Goal: Entertainment & Leisure: Consume media (video, audio)

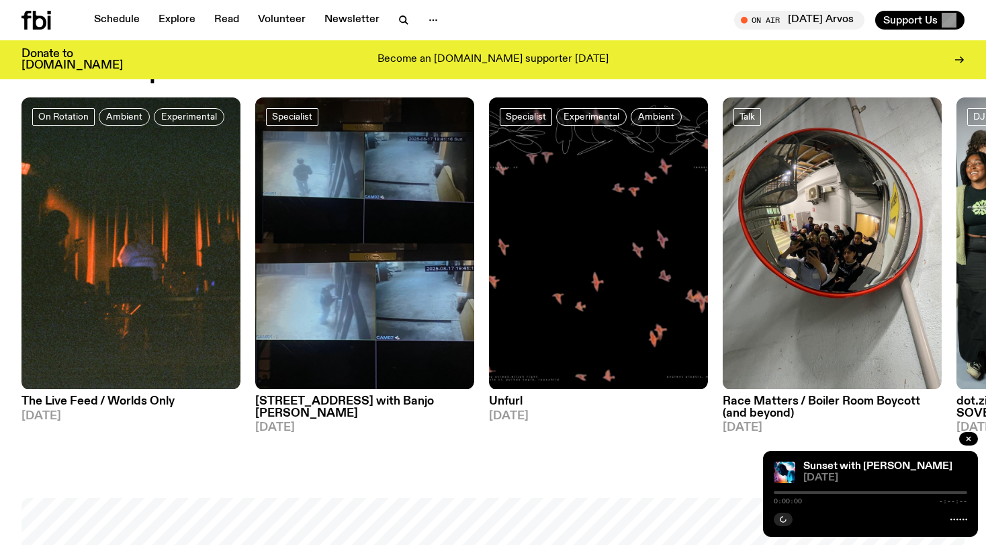
scroll to position [694, 0]
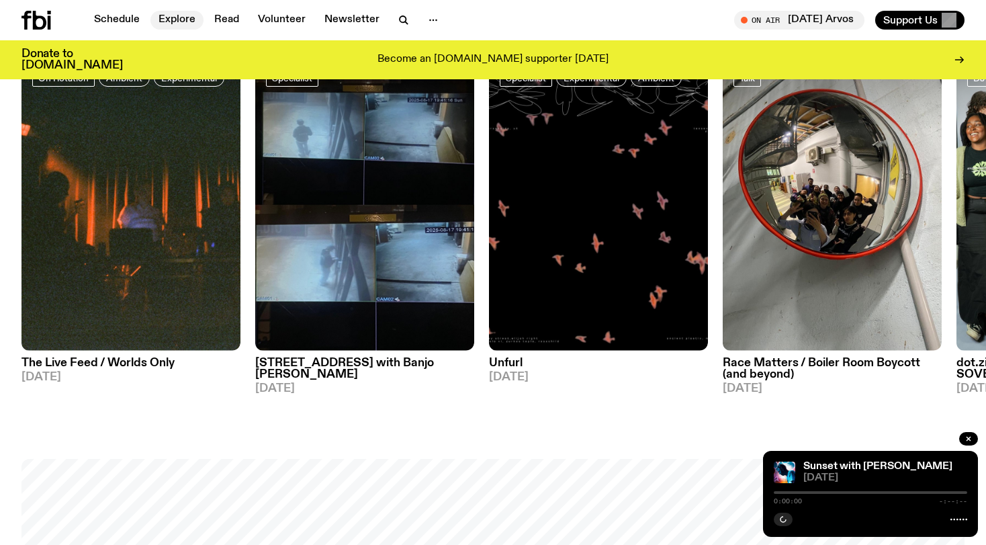
click at [167, 18] on link "Explore" at bounding box center [176, 20] width 53 height 19
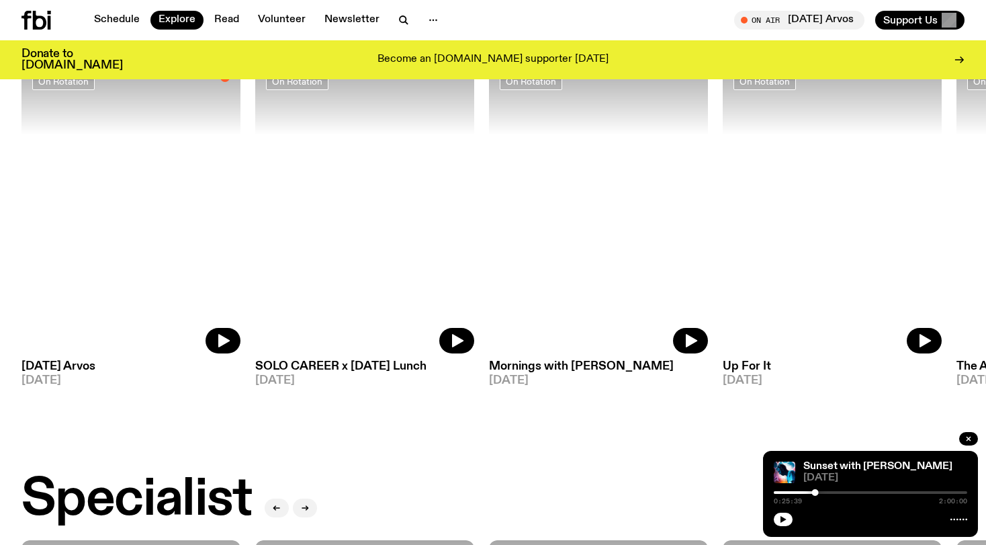
scroll to position [624, 0]
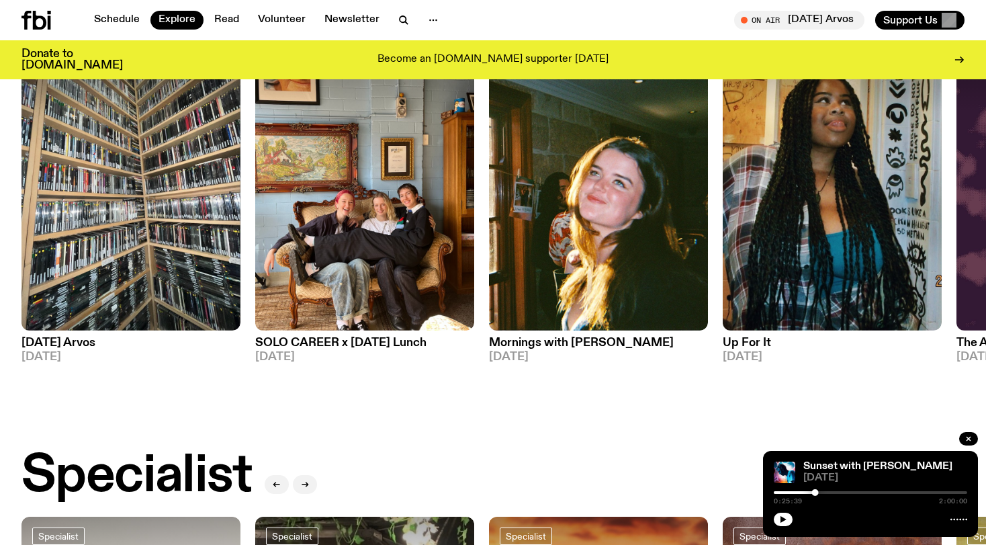
click at [749, 337] on h3 "Up For It" at bounding box center [832, 342] width 219 height 11
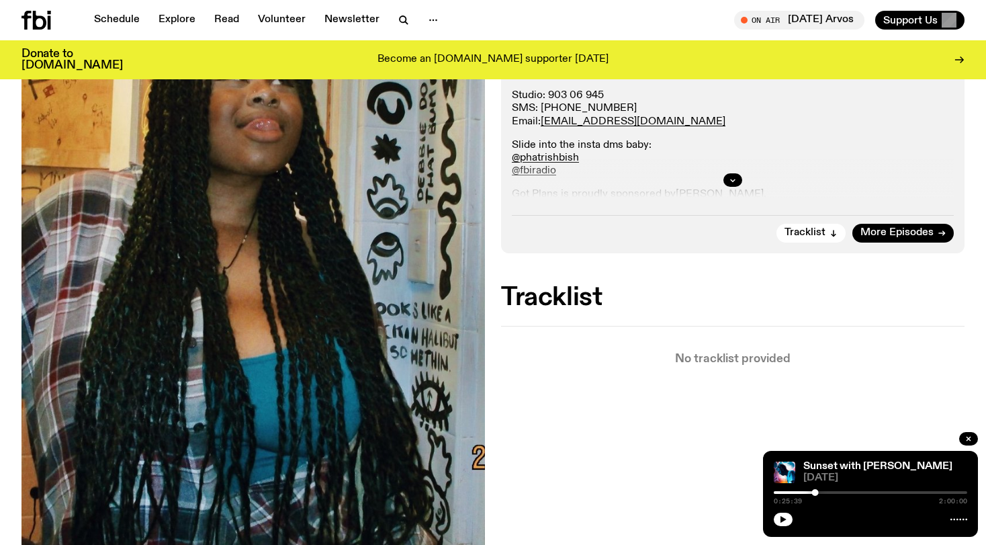
scroll to position [314, 0]
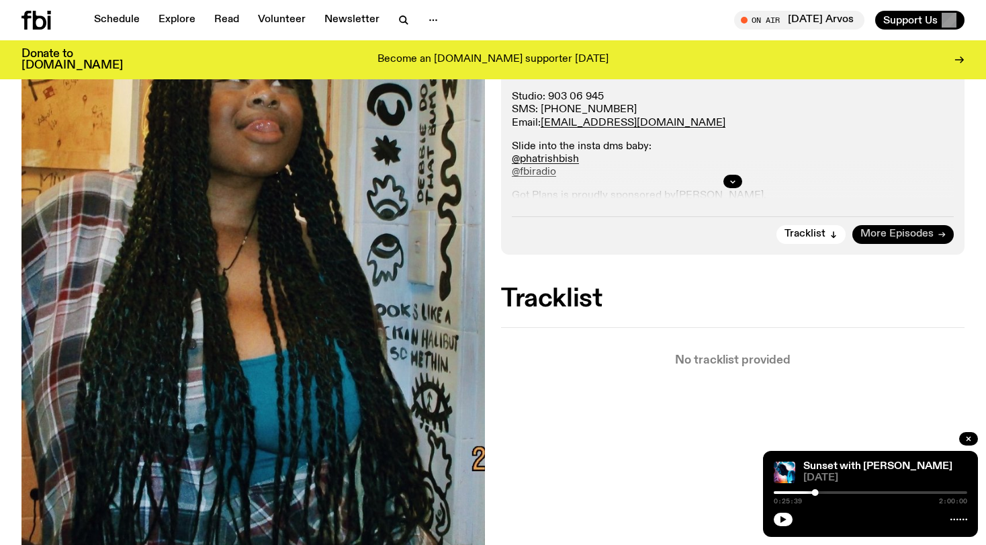
click at [894, 235] on span "More Episodes" at bounding box center [896, 234] width 73 height 10
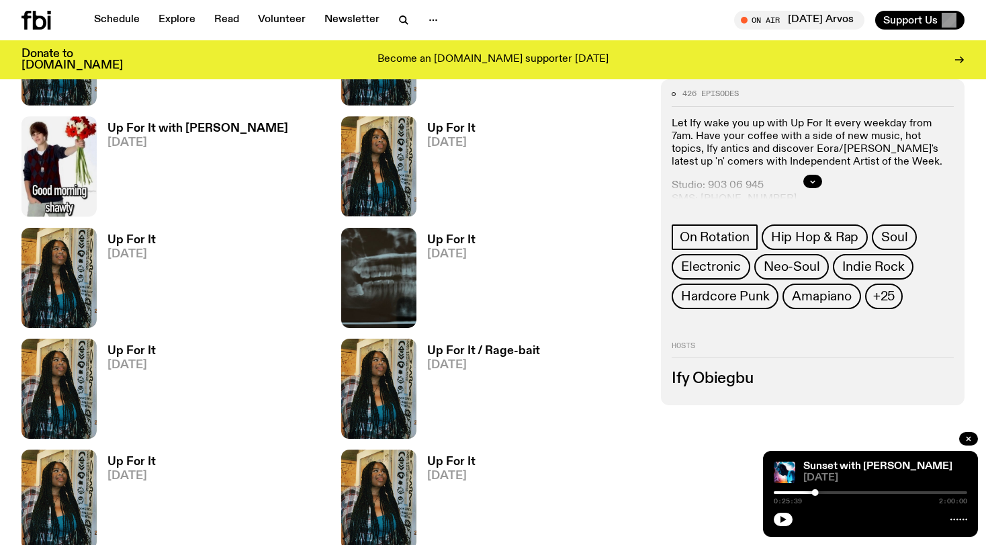
scroll to position [790, 0]
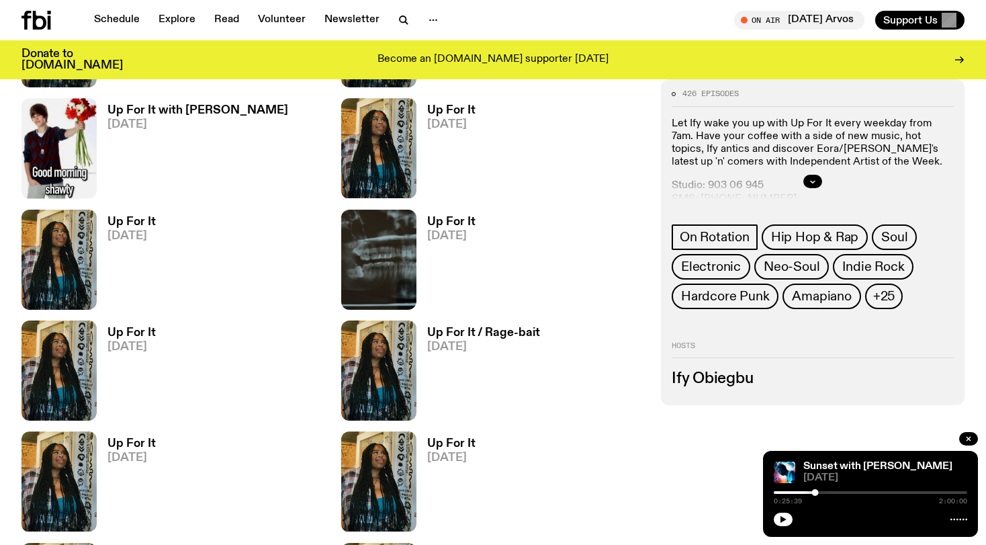
click at [144, 236] on span "[DATE]" at bounding box center [131, 235] width 48 height 11
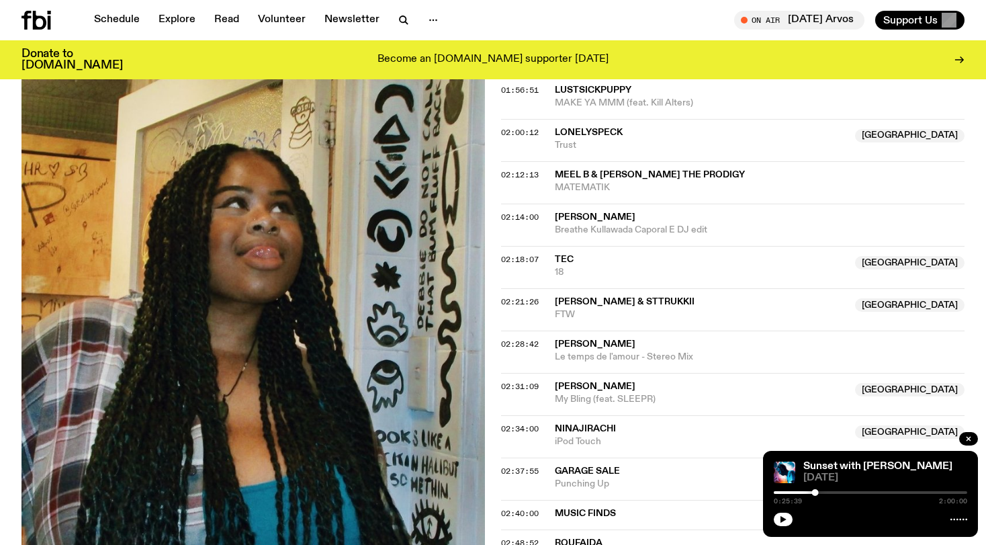
scroll to position [1387, 0]
